Goal: Check status

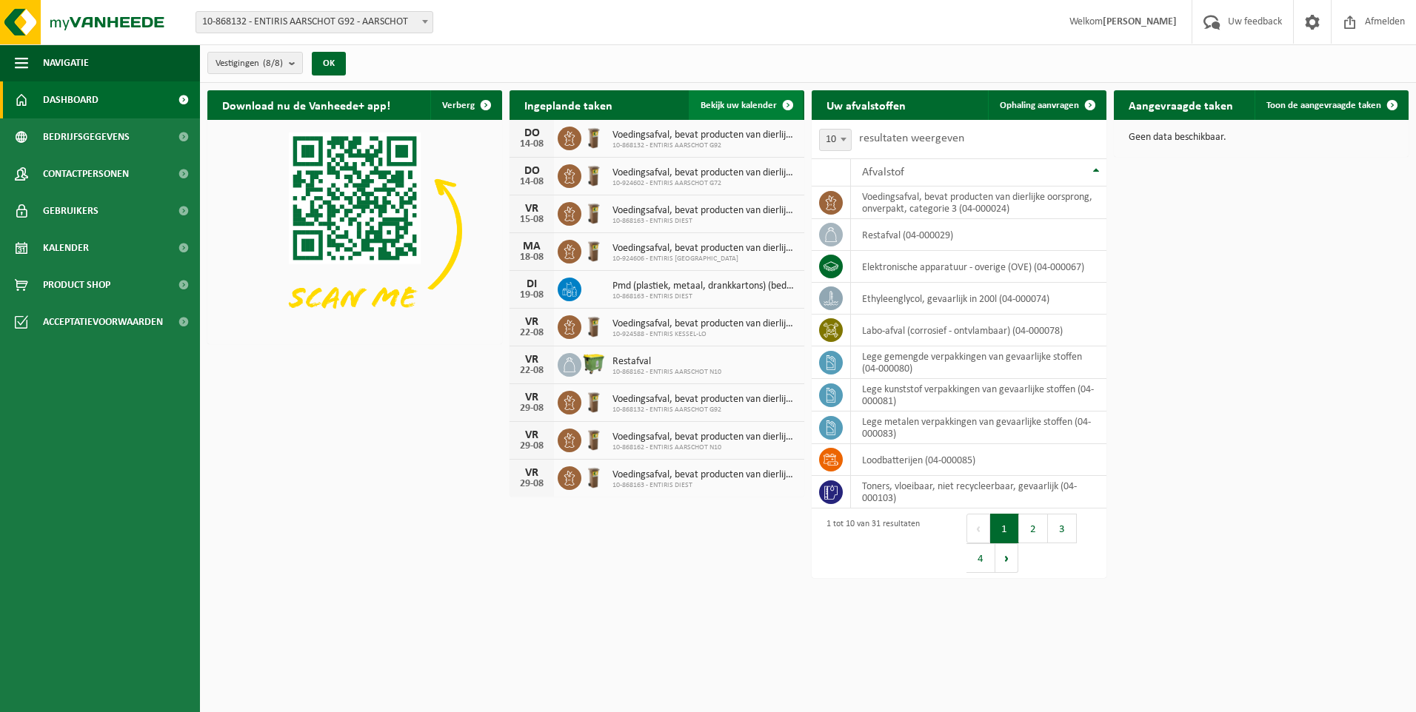
click at [786, 103] on span at bounding box center [788, 105] width 30 height 30
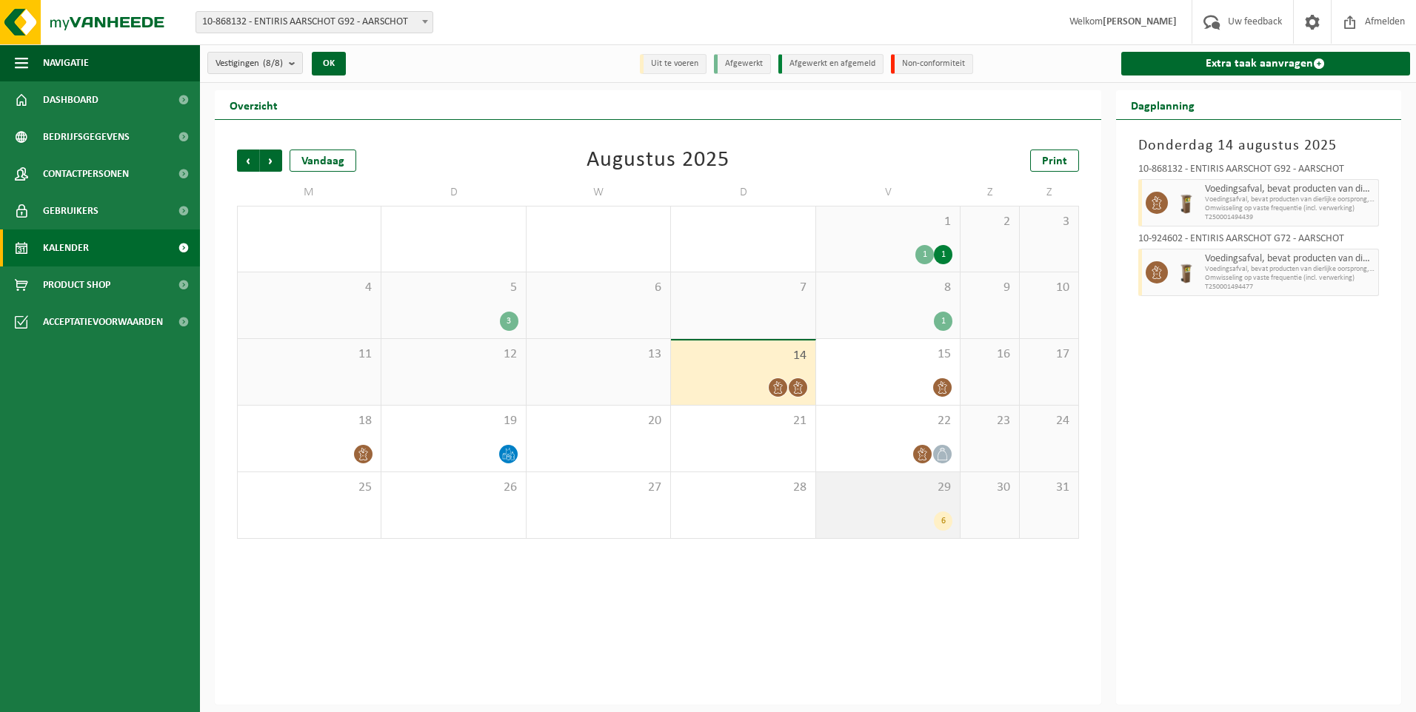
click at [946, 520] on div "6" at bounding box center [943, 521] width 19 height 19
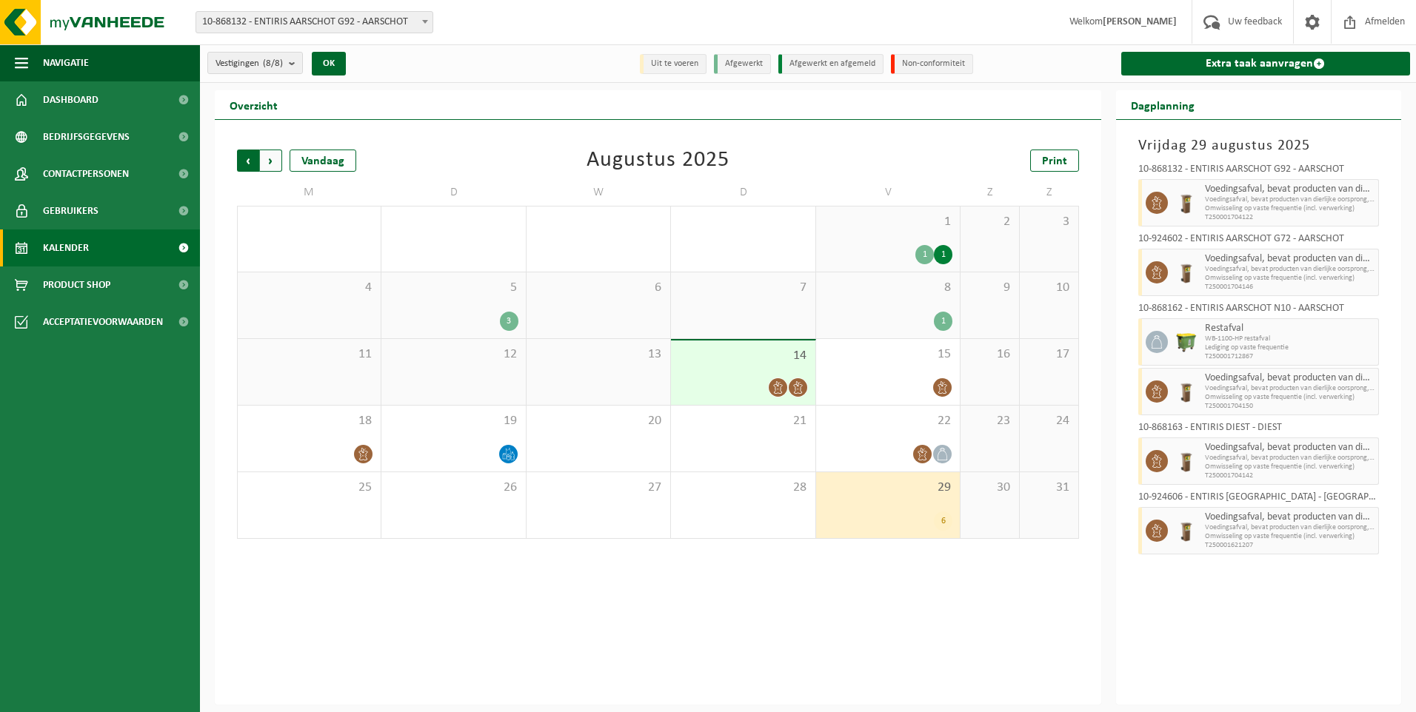
click at [271, 158] on span "Volgende" at bounding box center [271, 161] width 22 height 22
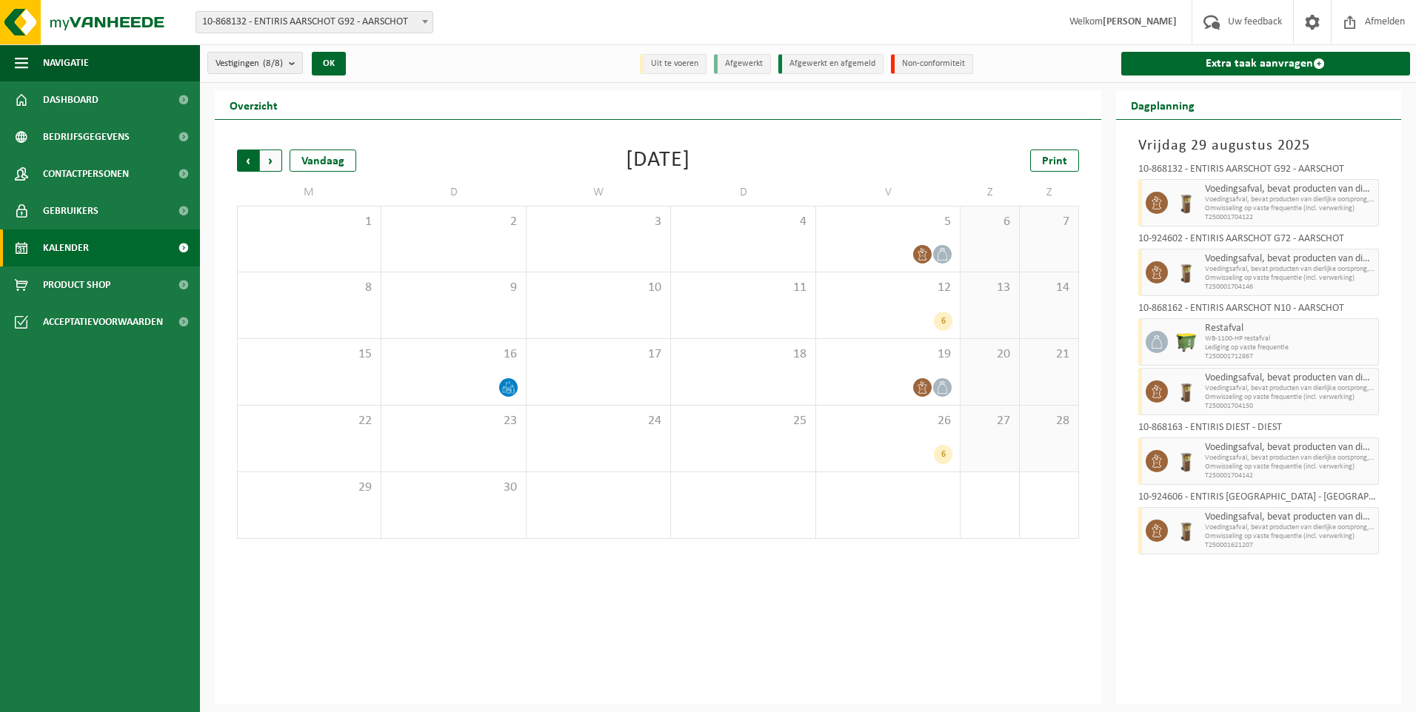
click at [271, 161] on span "Volgende" at bounding box center [271, 161] width 22 height 22
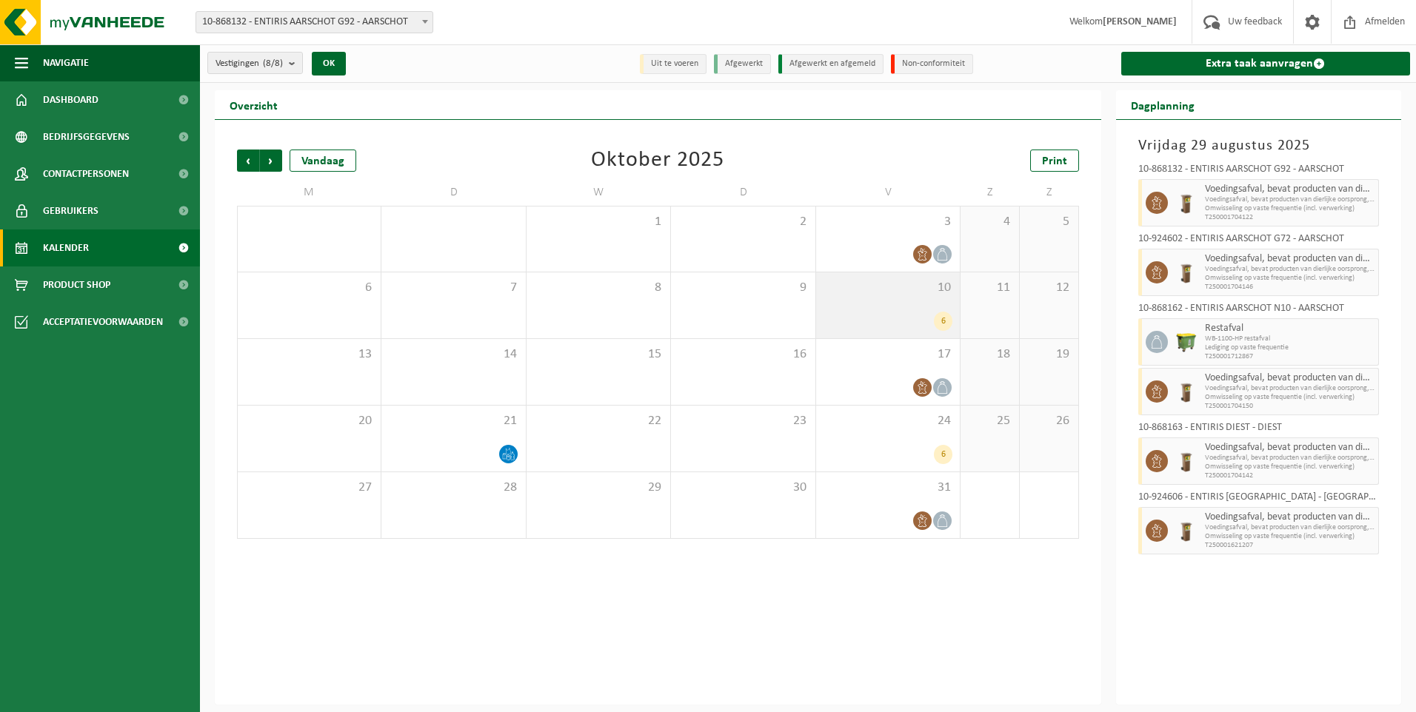
click at [947, 321] on div "6" at bounding box center [943, 321] width 19 height 19
